Goal: Contribute content: Add original content to the website for others to see

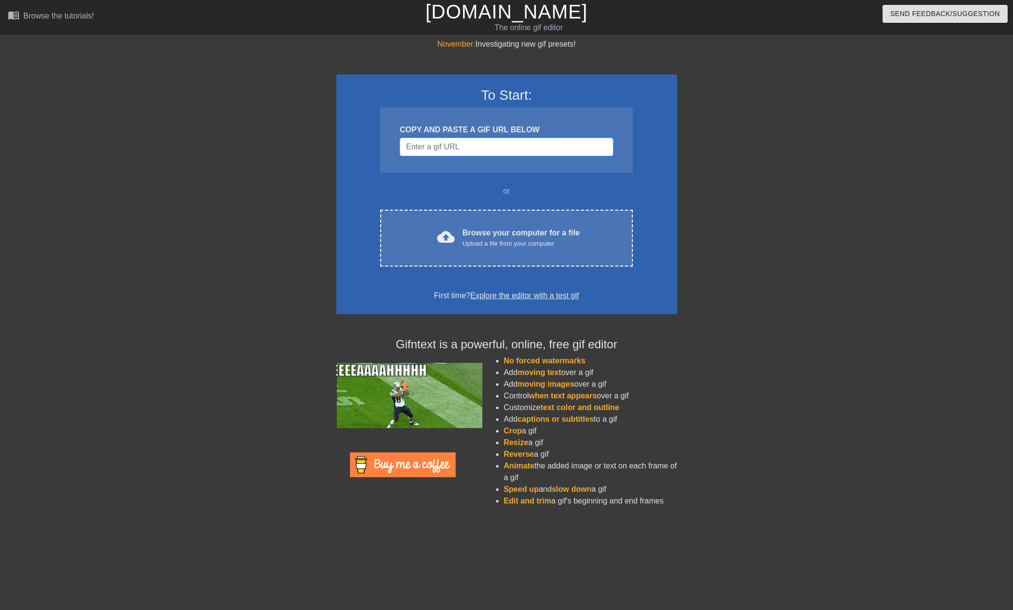
click at [438, 151] on input "Username" at bounding box center [505, 147] width 213 height 18
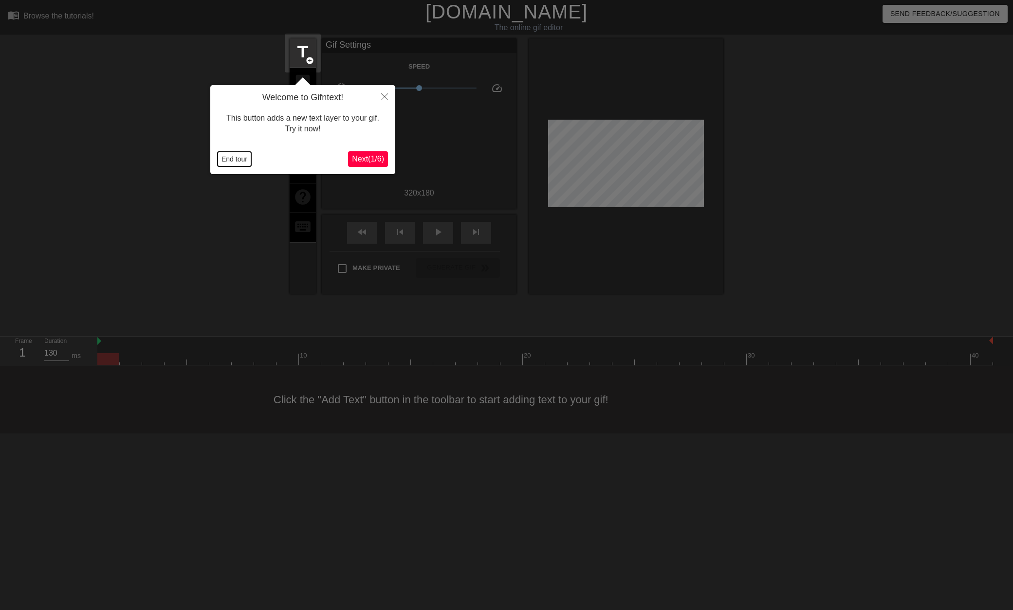
click at [235, 162] on button "End tour" at bounding box center [235, 159] width 34 height 15
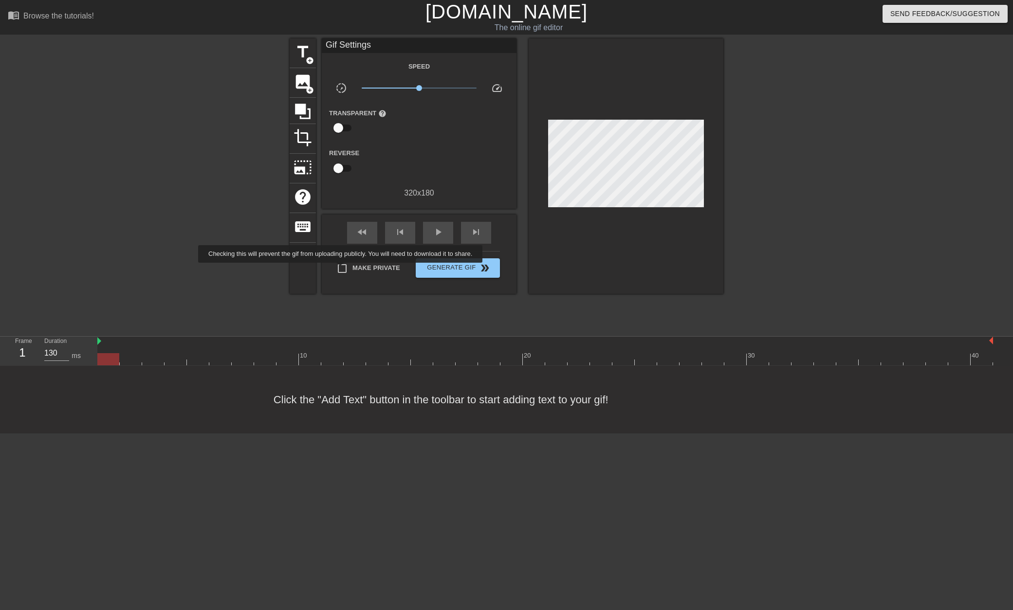
click at [342, 270] on input "Make Private" at bounding box center [342, 268] width 20 height 20
checkbox input "true"
drag, startPoint x: 548, startPoint y: 363, endPoint x: 560, endPoint y: 364, distance: 11.7
click at [560, 364] on div at bounding box center [544, 359] width 895 height 12
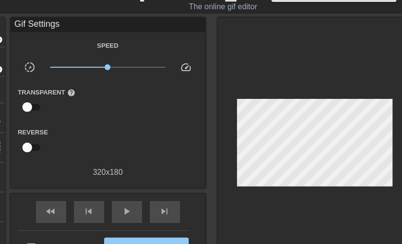
scroll to position [58, 0]
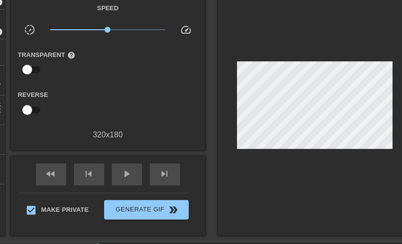
drag, startPoint x: 312, startPoint y: 40, endPoint x: 304, endPoint y: 40, distance: 8.3
click at [312, 40] on div at bounding box center [315, 107] width 195 height 255
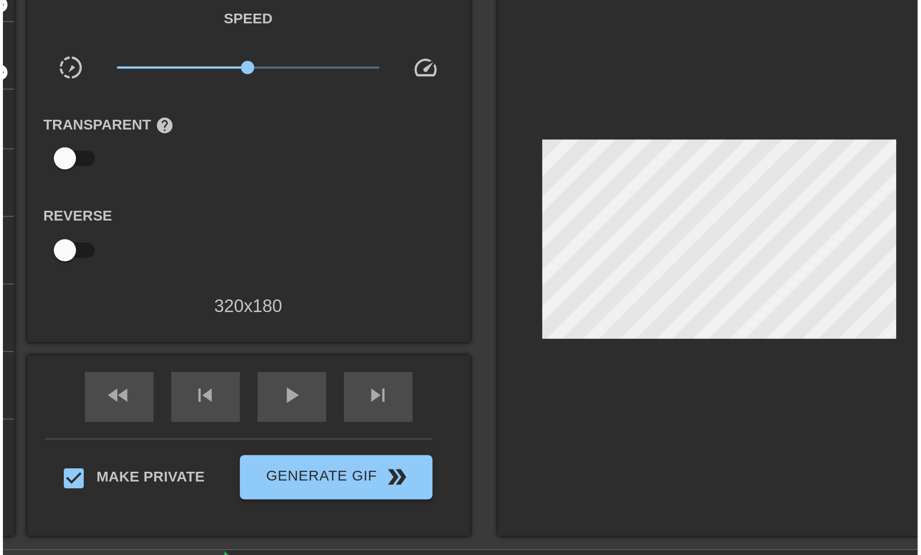
scroll to position [0, 0]
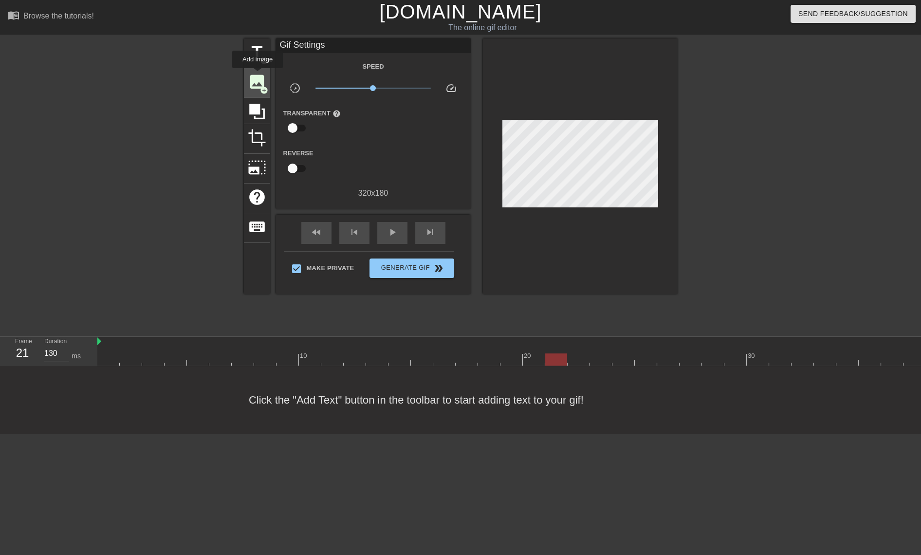
click at [258, 81] on span "image" at bounding box center [257, 82] width 18 height 18
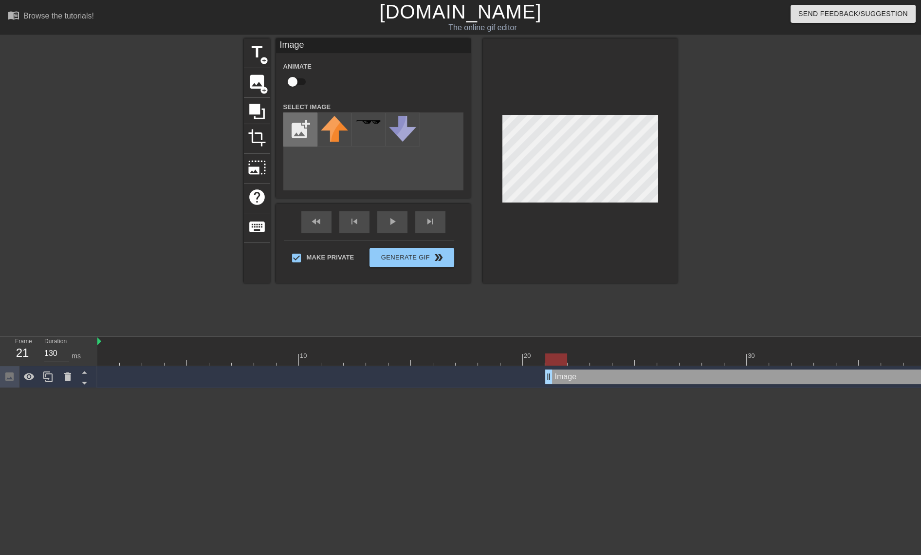
click at [290, 138] on input "file" at bounding box center [300, 129] width 33 height 33
type input "C:\fakepath\sdfasgfditled.png"
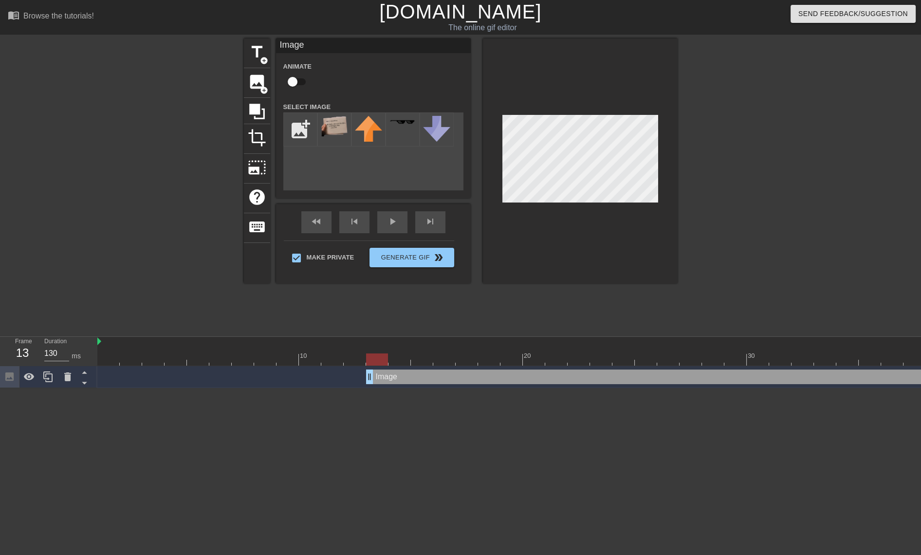
drag, startPoint x: 548, startPoint y: 377, endPoint x: 372, endPoint y: 384, distance: 176.8
click at [372, 384] on div "Image drag_handle drag_handle" at bounding box center [544, 377] width 895 height 22
click at [327, 127] on img at bounding box center [334, 126] width 27 height 21
click at [305, 83] on input "checkbox" at bounding box center [292, 82] width 55 height 18
checkbox input "true"
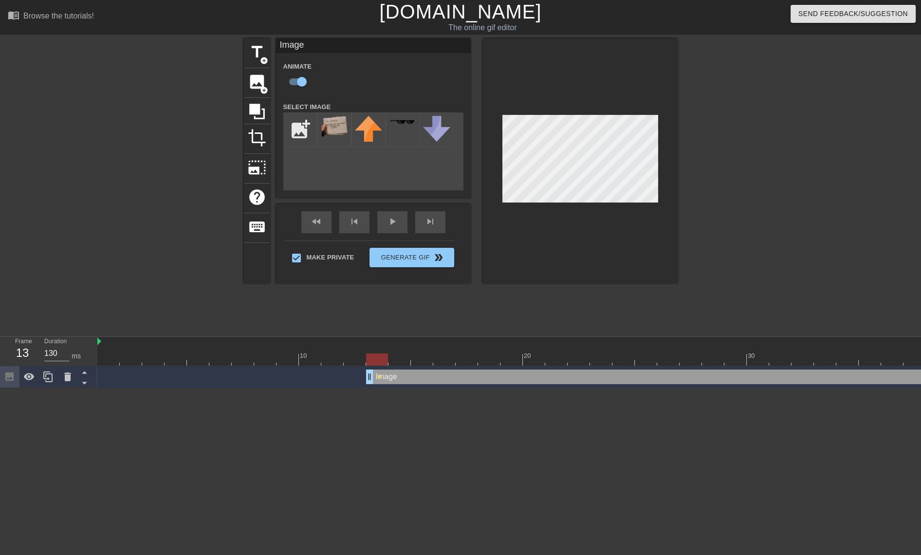
click at [381, 362] on div at bounding box center [377, 359] width 22 height 12
click at [625, 358] on div at bounding box center [544, 359] width 895 height 12
drag, startPoint x: 367, startPoint y: 375, endPoint x: 411, endPoint y: 374, distance: 43.8
click at [621, 202] on div at bounding box center [580, 160] width 195 height 245
click at [624, 111] on div at bounding box center [580, 160] width 195 height 245
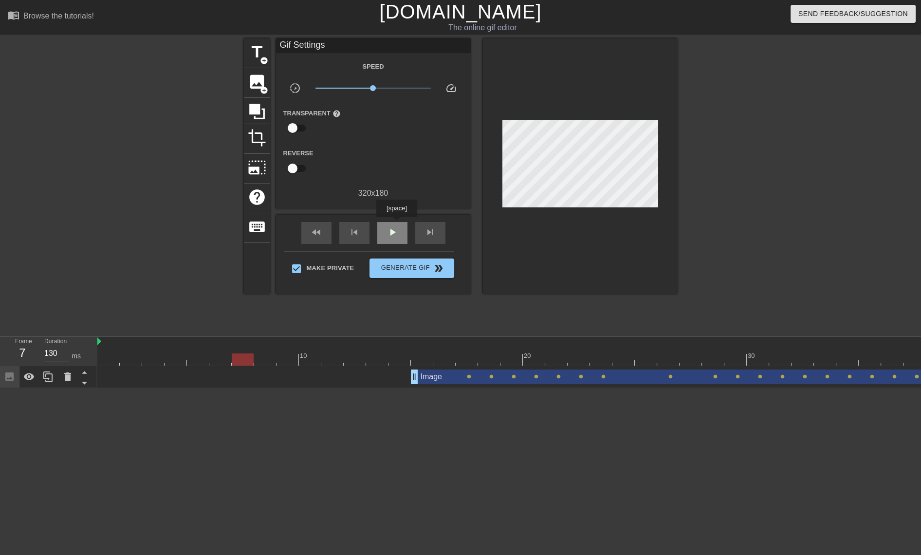
click at [396, 224] on div "play_arrow" at bounding box center [392, 233] width 30 height 22
click at [423, 362] on div at bounding box center [544, 359] width 895 height 12
click at [441, 358] on div at bounding box center [544, 359] width 895 height 12
click at [481, 359] on div at bounding box center [544, 359] width 895 height 12
click at [463, 358] on div at bounding box center [544, 359] width 895 height 12
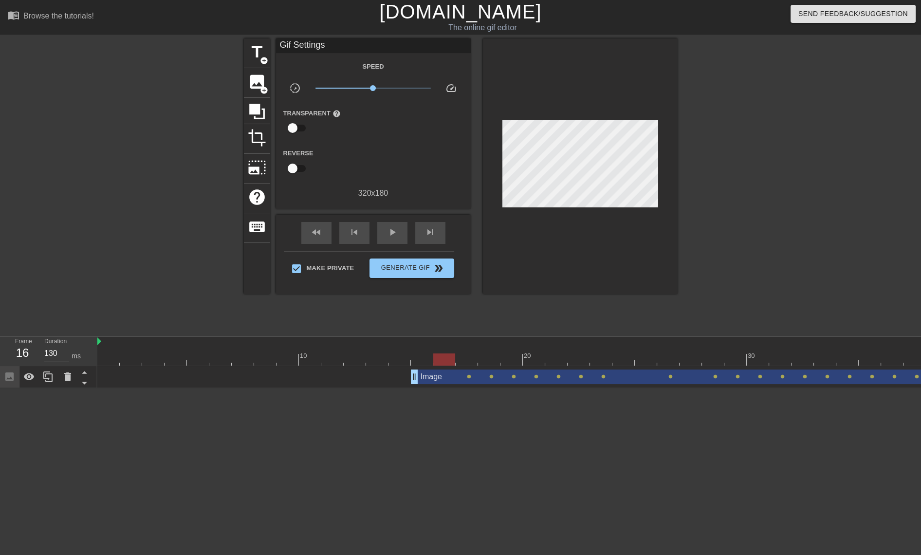
click at [445, 360] on div at bounding box center [544, 359] width 895 height 12
click at [472, 360] on div at bounding box center [544, 359] width 895 height 12
click at [444, 362] on div at bounding box center [544, 359] width 895 height 12
drag, startPoint x: 413, startPoint y: 375, endPoint x: 399, endPoint y: 377, distance: 14.2
drag, startPoint x: 392, startPoint y: 377, endPoint x: 380, endPoint y: 376, distance: 12.7
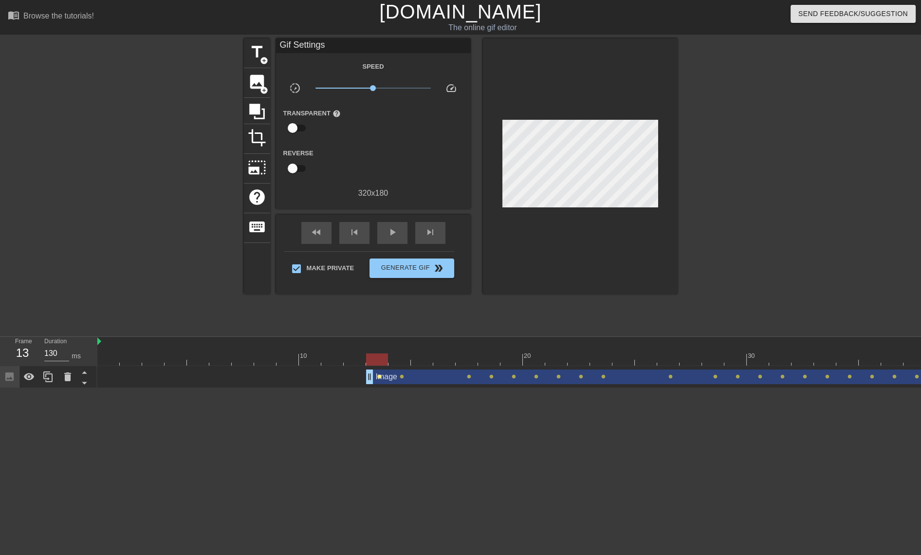
click at [380, 376] on div "Image drag_handle drag_handle lens lens lens lens lens lens lens lens lens lens…" at bounding box center [544, 376] width 895 height 15
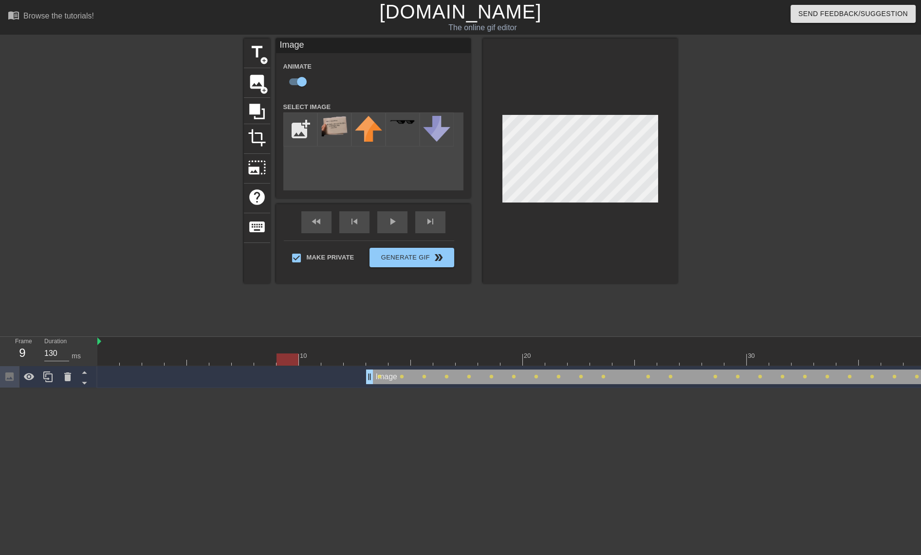
click at [107, 363] on div at bounding box center [544, 359] width 895 height 12
click at [393, 222] on div "play_arrow" at bounding box center [392, 222] width 30 height 22
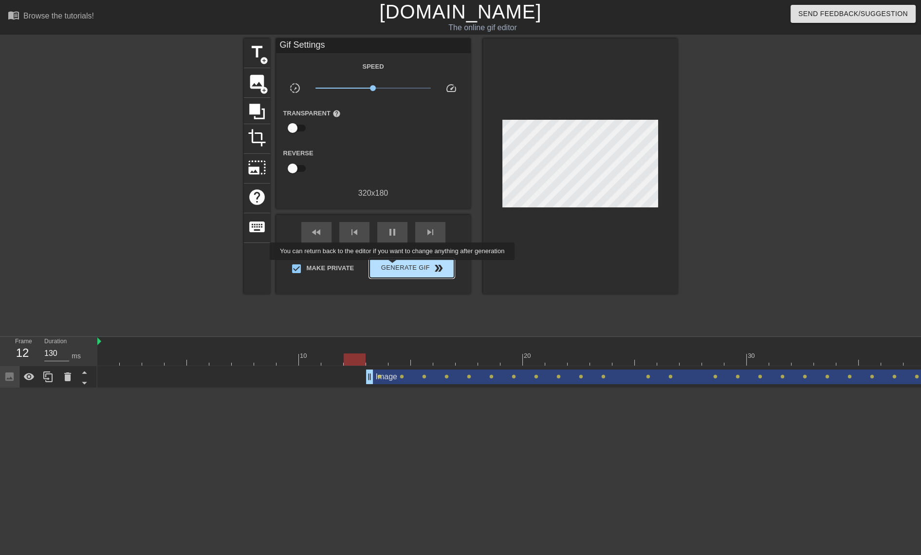
click at [393, 267] on span "Generate Gif double_arrow" at bounding box center [411, 268] width 76 height 12
